Goal: Check status: Check status

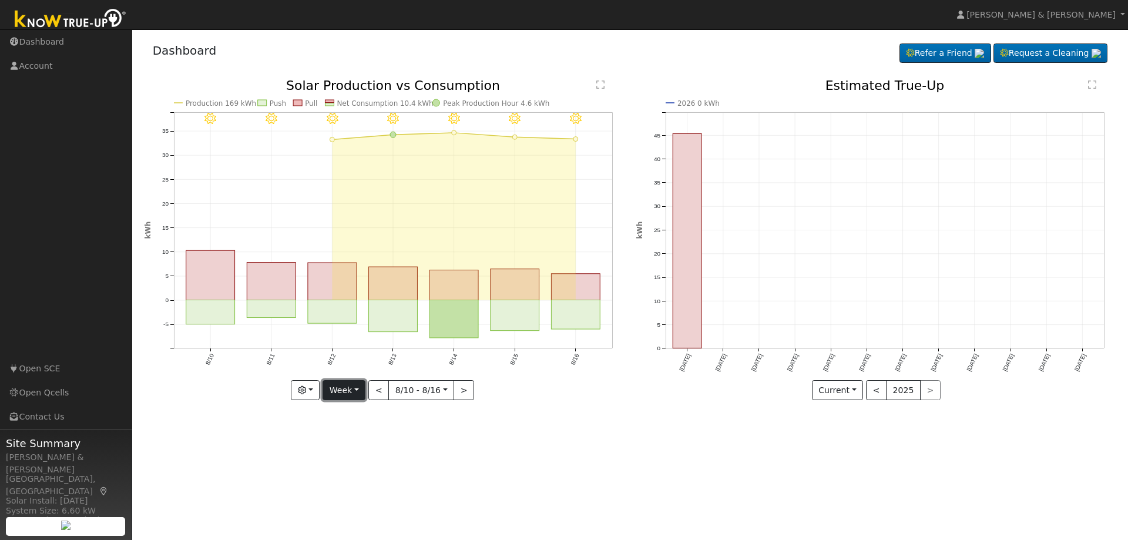
click at [355, 388] on button "Week" at bounding box center [343, 390] width 43 height 20
click at [352, 415] on link "Day" at bounding box center [364, 414] width 82 height 16
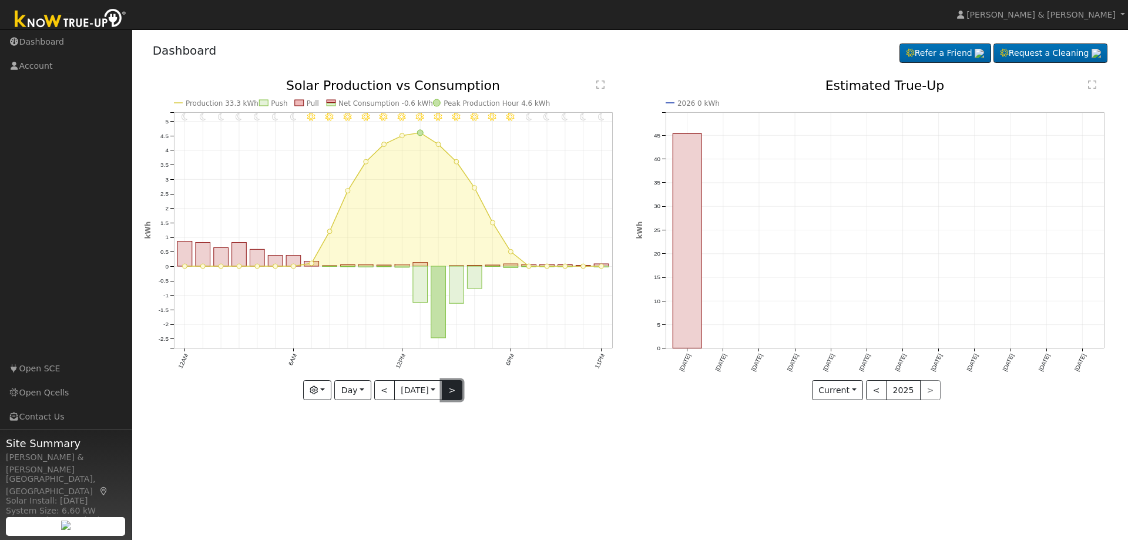
click at [450, 389] on button ">" at bounding box center [452, 390] width 21 height 20
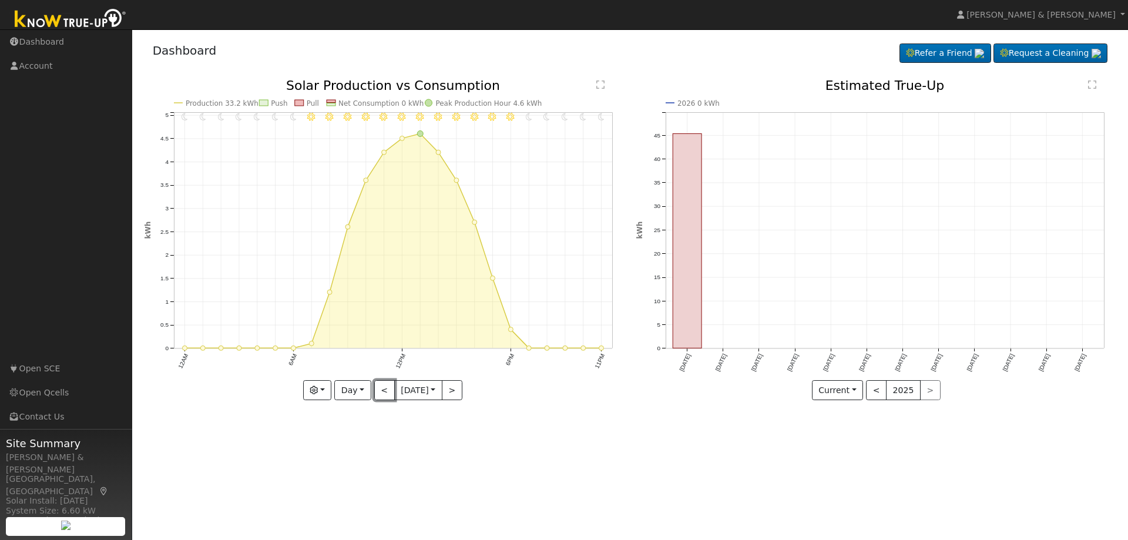
click at [375, 387] on button "<" at bounding box center [384, 390] width 21 height 20
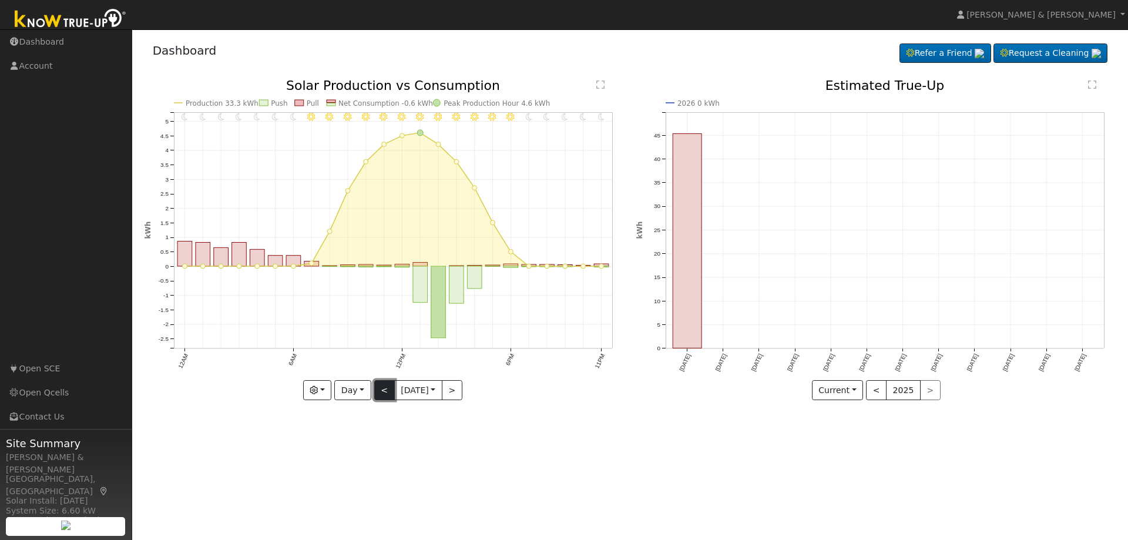
click at [377, 388] on button "<" at bounding box center [384, 390] width 21 height 20
click at [384, 388] on button "<" at bounding box center [384, 390] width 21 height 20
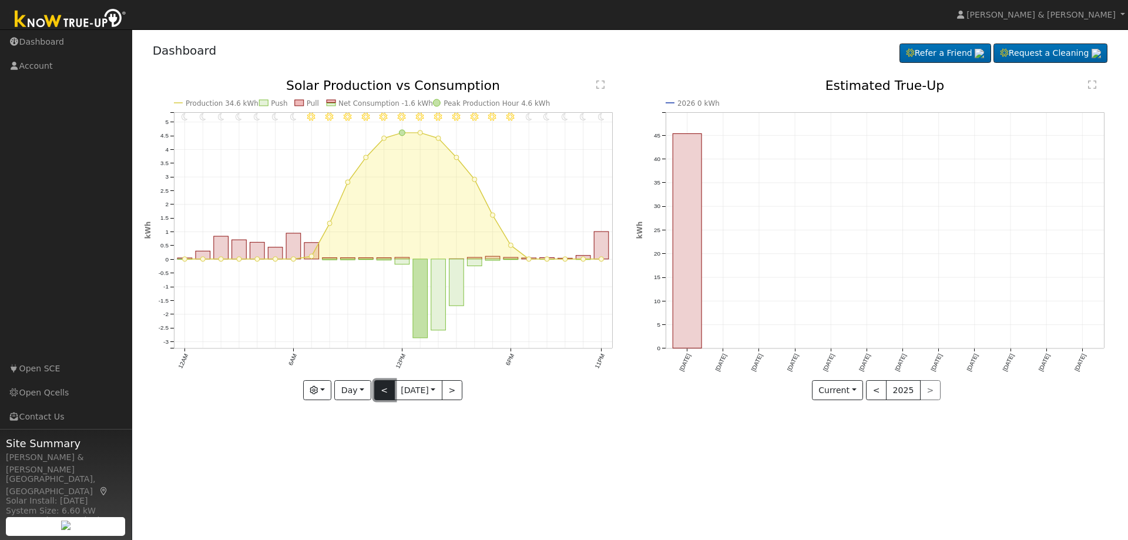
click at [375, 385] on button "<" at bounding box center [384, 390] width 21 height 20
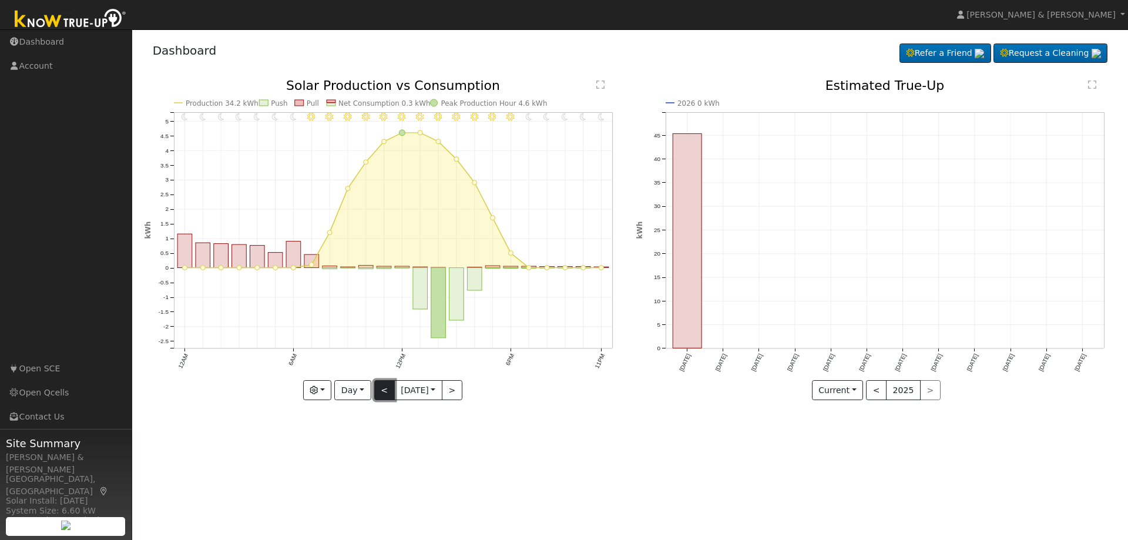
click at [375, 392] on button "<" at bounding box center [384, 390] width 21 height 20
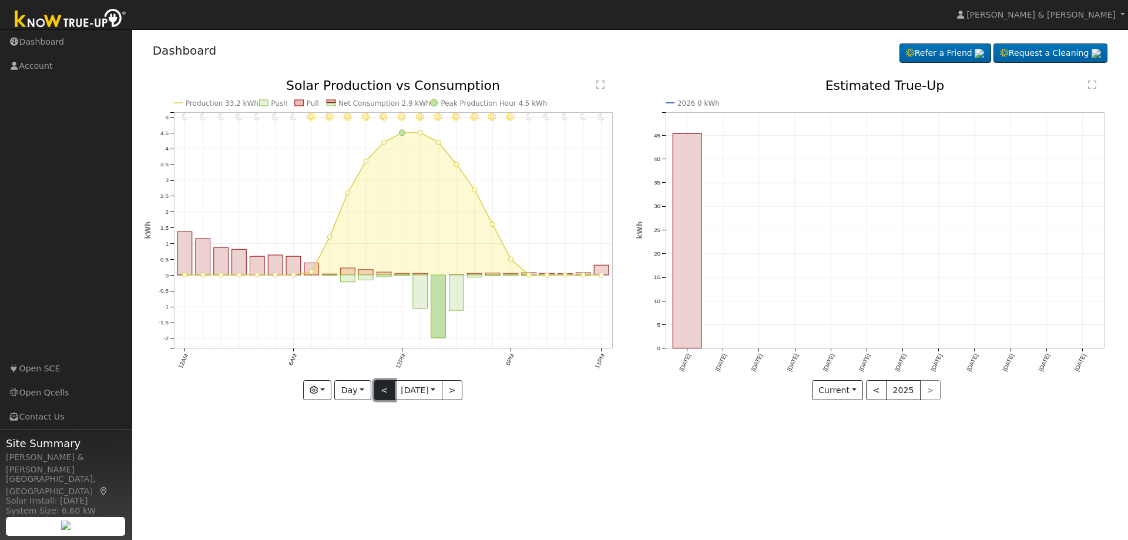
click at [380, 392] on button "<" at bounding box center [384, 390] width 21 height 20
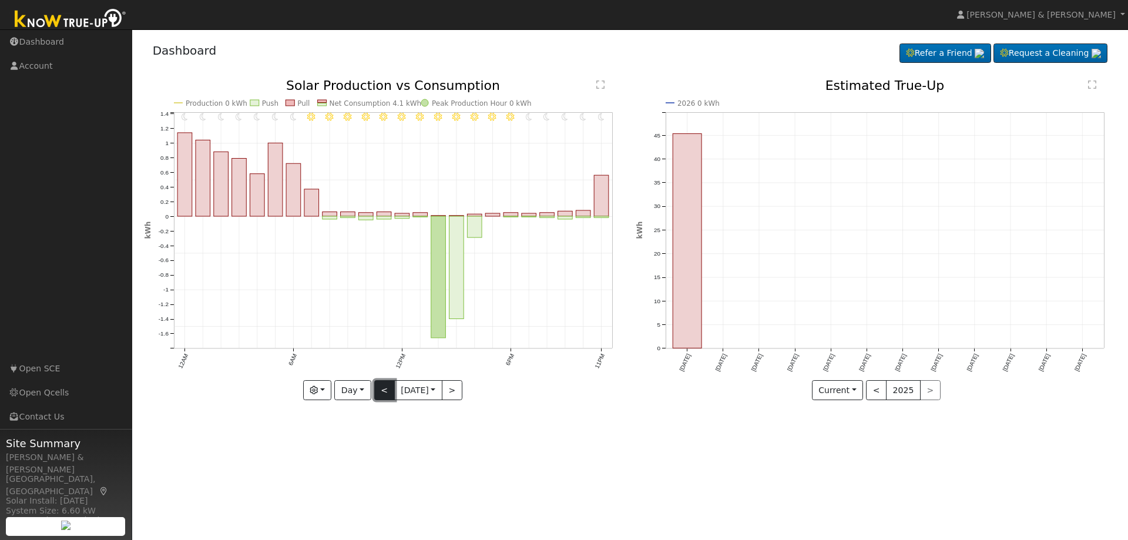
click at [381, 392] on button "<" at bounding box center [384, 390] width 21 height 20
type input "[DATE]"
